Goal: Check status

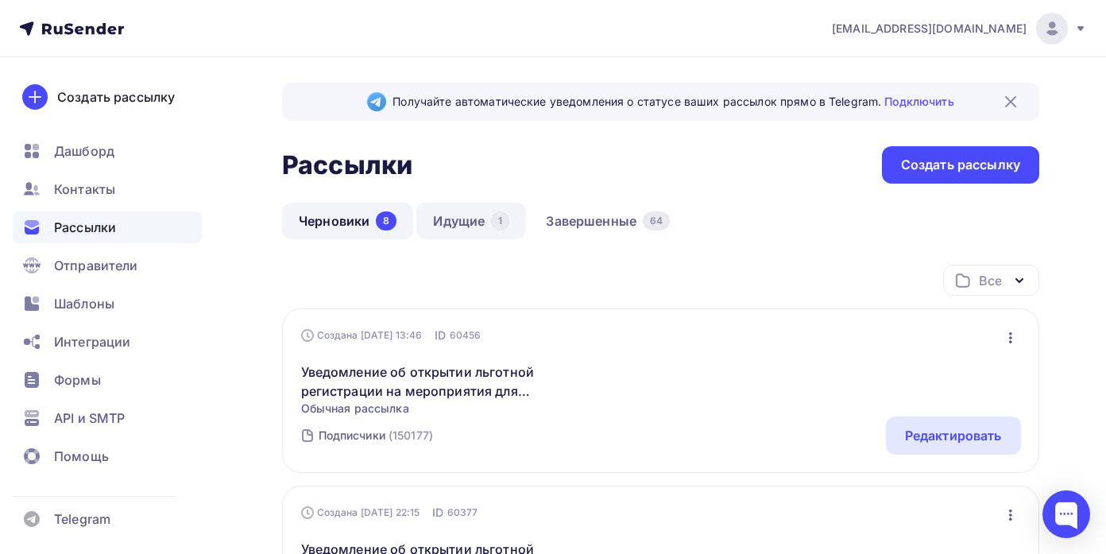
click at [459, 225] on link "Идущие 1" at bounding box center [471, 221] width 110 height 37
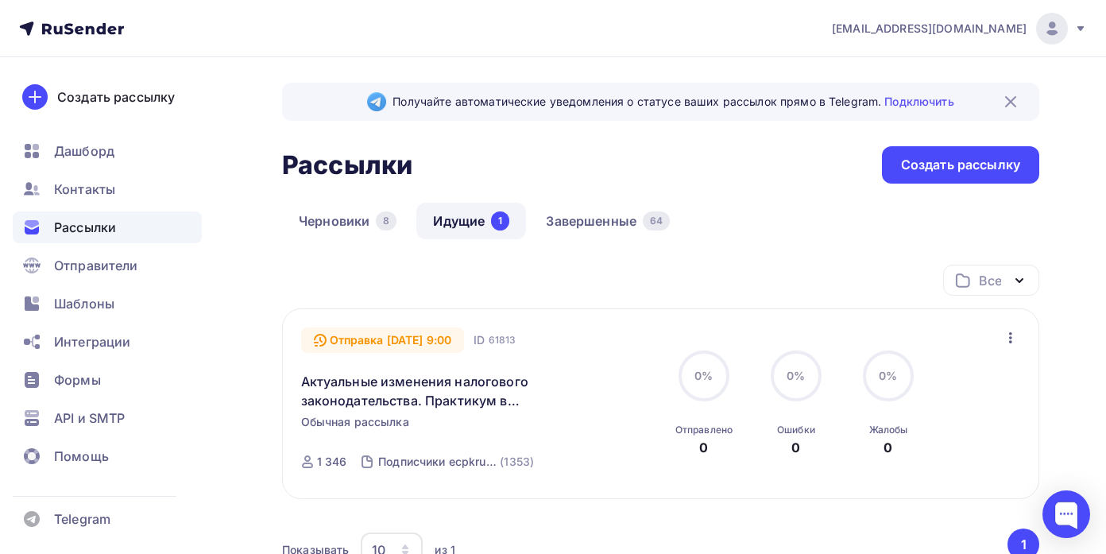
scroll to position [1, 0]
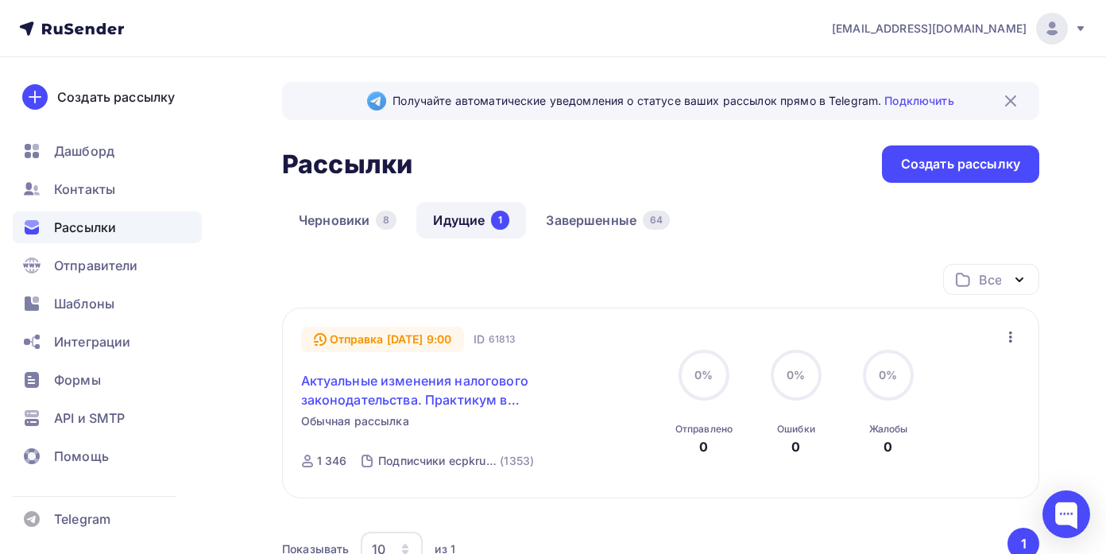
click at [470, 382] on link "Актуальные изменения налогового законодательства. Практикум в [GEOGRAPHIC_DATA]" at bounding box center [437, 390] width 273 height 38
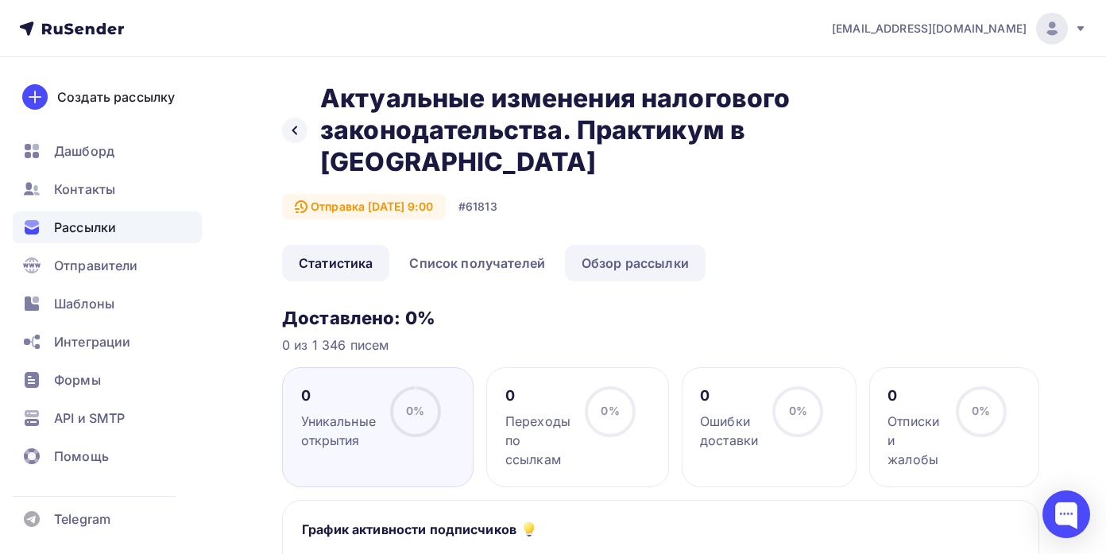
click at [617, 268] on link "Обзор рассылки" at bounding box center [635, 263] width 141 height 37
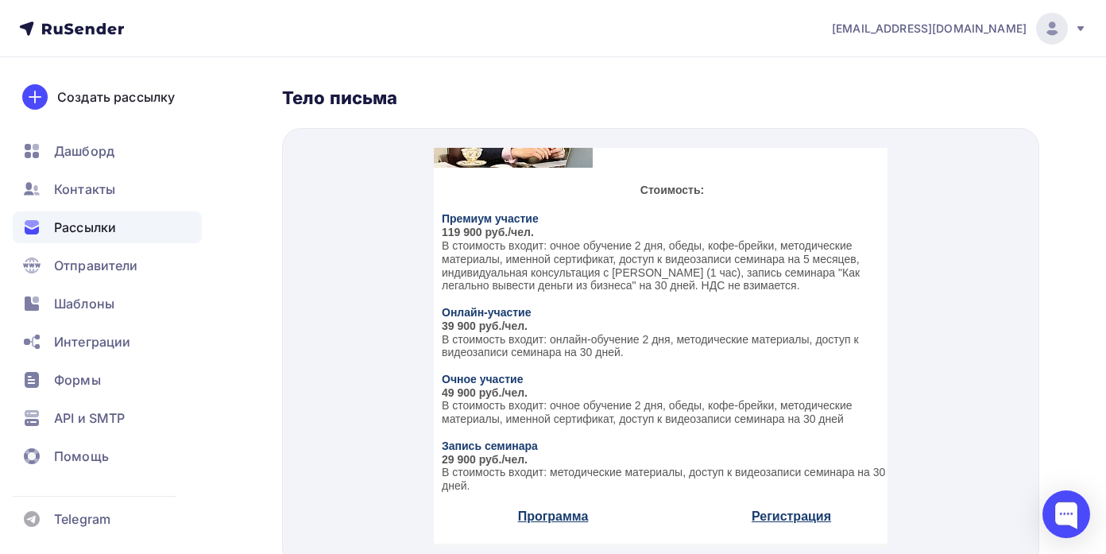
scroll to position [643, 0]
